Goal: Register for event/course

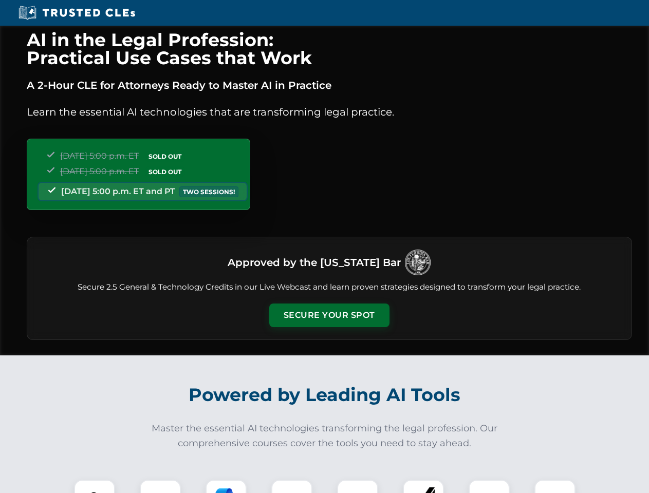
click at [329, 315] on button "Secure Your Spot" at bounding box center [329, 315] width 120 height 24
click at [94, 486] on img at bounding box center [95, 500] width 30 height 30
